Goal: Task Accomplishment & Management: Complete application form

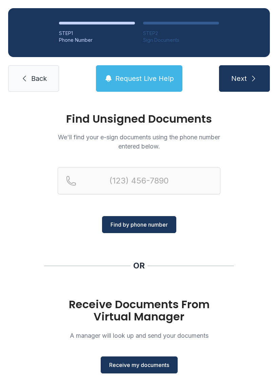
click at [137, 367] on span "Receive my documents" at bounding box center [139, 365] width 60 height 8
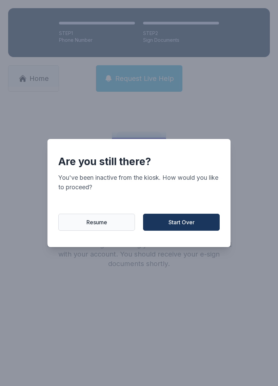
click at [79, 225] on button "Resume" at bounding box center [96, 222] width 77 height 17
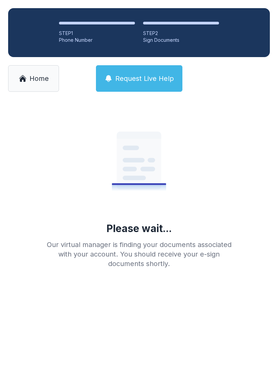
click at [30, 79] on span "Home" at bounding box center [39, 79] width 19 height 10
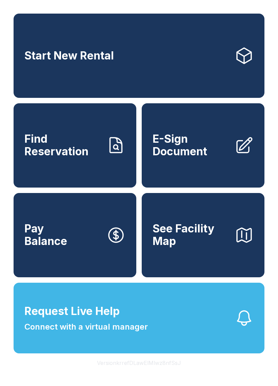
click at [212, 158] on span "E-Sign Document" at bounding box center [191, 145] width 77 height 25
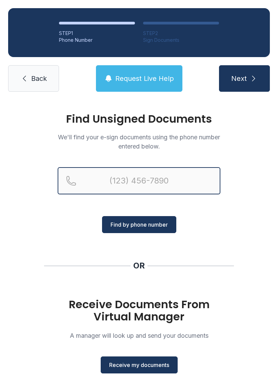
click at [110, 178] on input "Reservation phone number" at bounding box center [139, 180] width 163 height 27
type input "(419) 56"
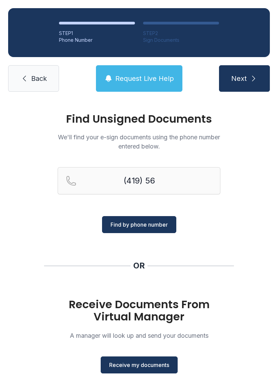
click at [27, 77] on icon at bounding box center [24, 78] width 8 height 8
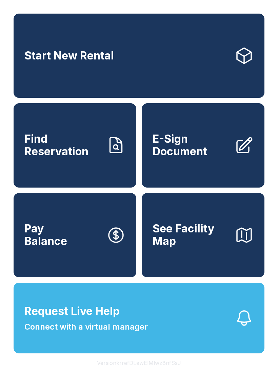
click at [208, 153] on span "E-Sign Document" at bounding box center [191, 145] width 77 height 25
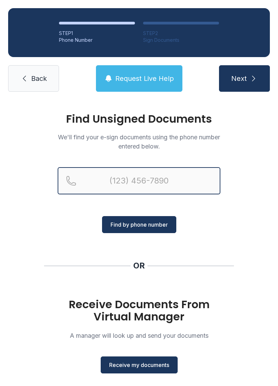
click at [136, 182] on input "Reservation phone number" at bounding box center [139, 180] width 163 height 27
type input "[PHONE_NUMBER]"
click at [244, 78] on button "Next" at bounding box center [244, 78] width 51 height 26
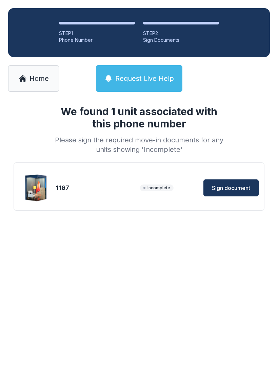
click at [234, 193] on button "Sign document" at bounding box center [231, 187] width 55 height 17
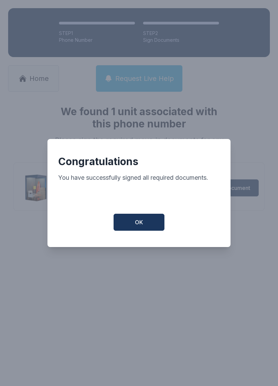
click at [145, 228] on button "OK" at bounding box center [139, 222] width 51 height 17
